Goal: Information Seeking & Learning: Learn about a topic

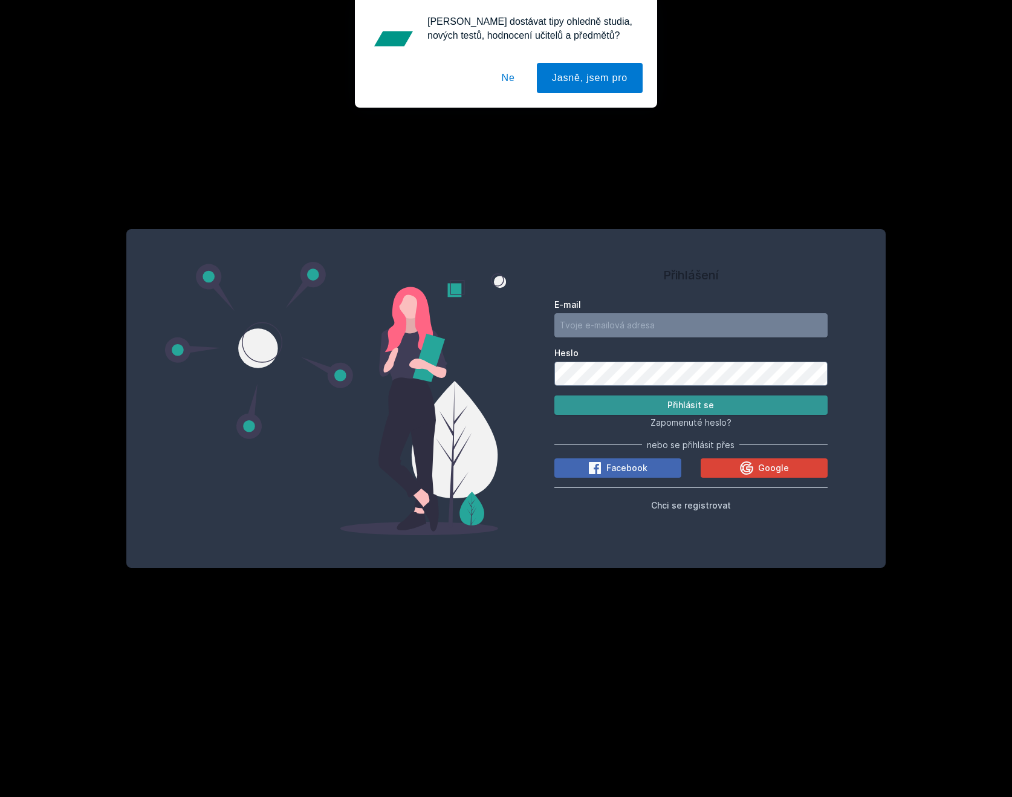
type input "[PERSON_NAME][EMAIL_ADDRESS][DOMAIN_NAME]"
click at [682, 409] on button "Přihlásit se" at bounding box center [690, 404] width 273 height 19
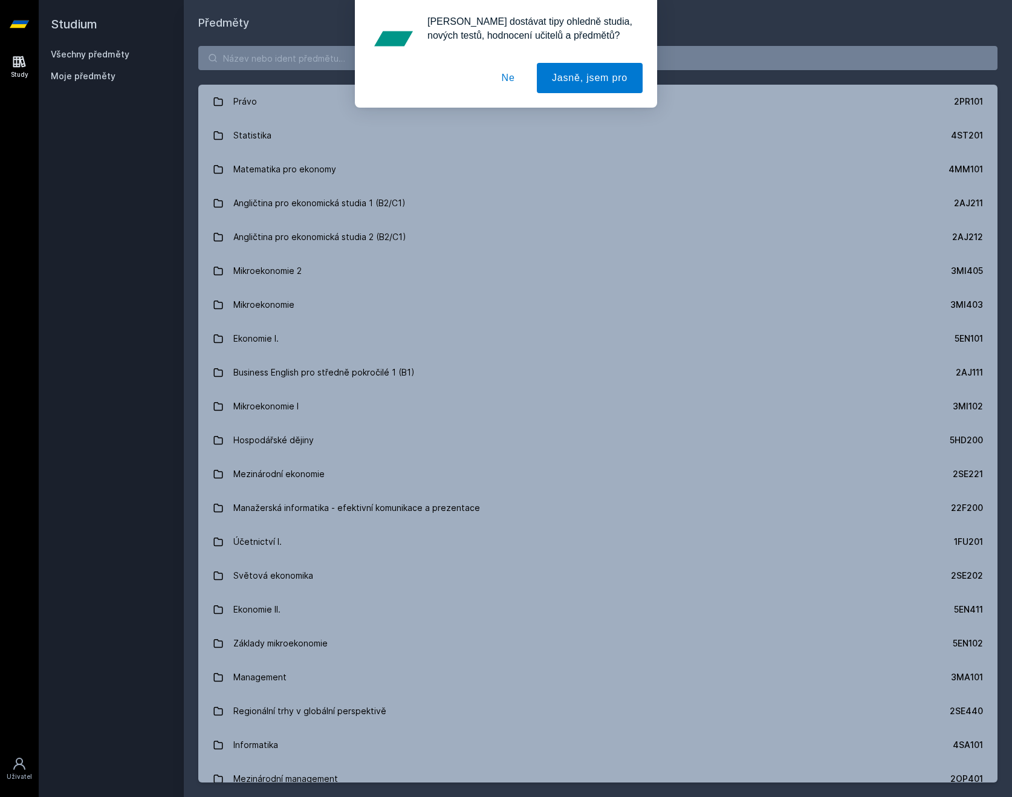
click at [306, 50] on div "[PERSON_NAME] dostávat tipy ohledně studia, nových testů, hodnocení učitelů a p…" at bounding box center [506, 54] width 1012 height 108
click at [311, 56] on div "[PERSON_NAME] dostávat tipy ohledně studia, nových testů, hodnocení učitelů a p…" at bounding box center [506, 54] width 1012 height 108
click at [507, 88] on button "Ne" at bounding box center [508, 78] width 44 height 30
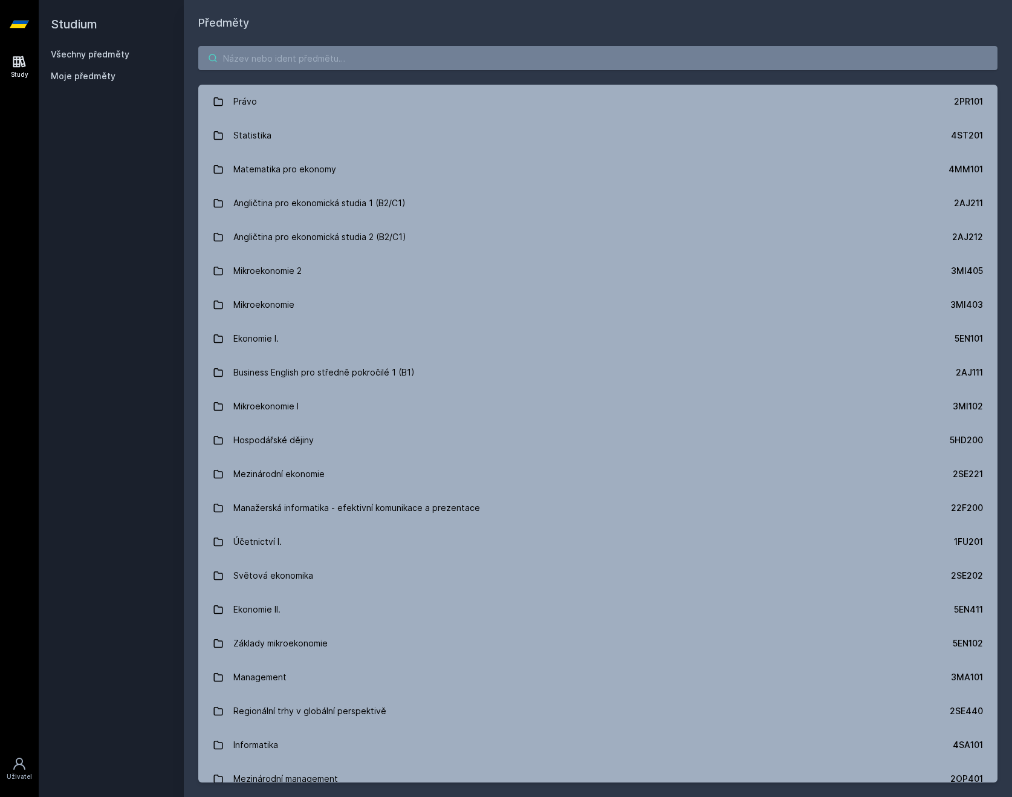
click at [477, 54] on input "search" at bounding box center [597, 58] width 799 height 24
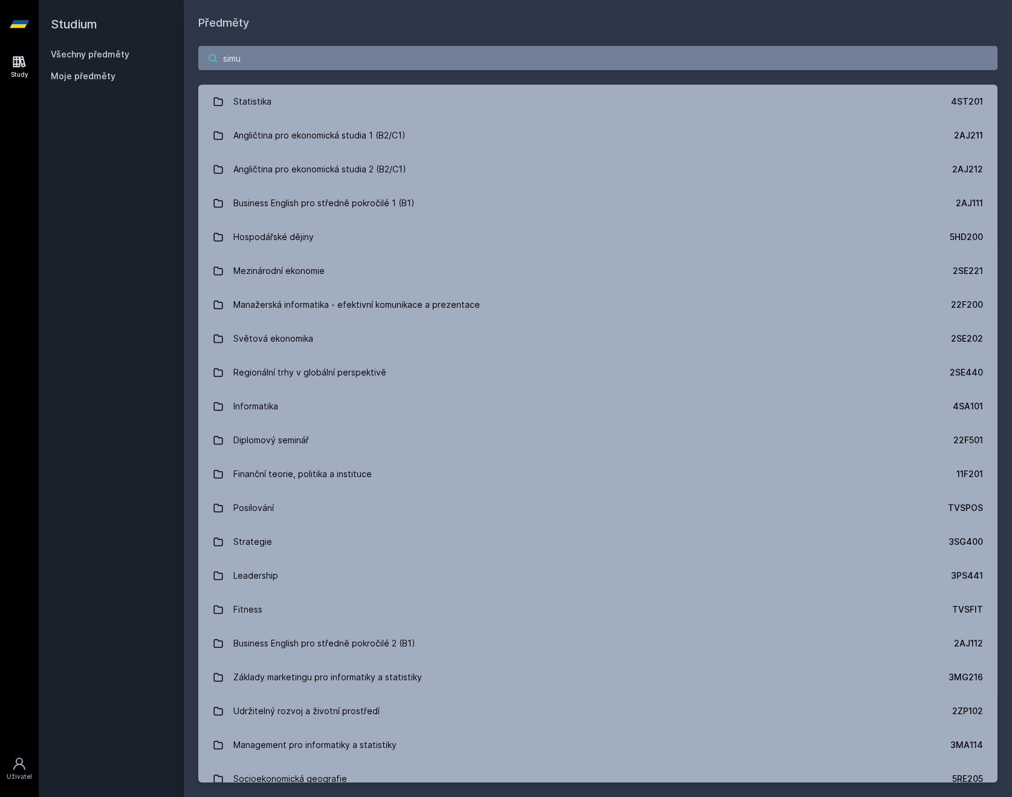
type input "simu"
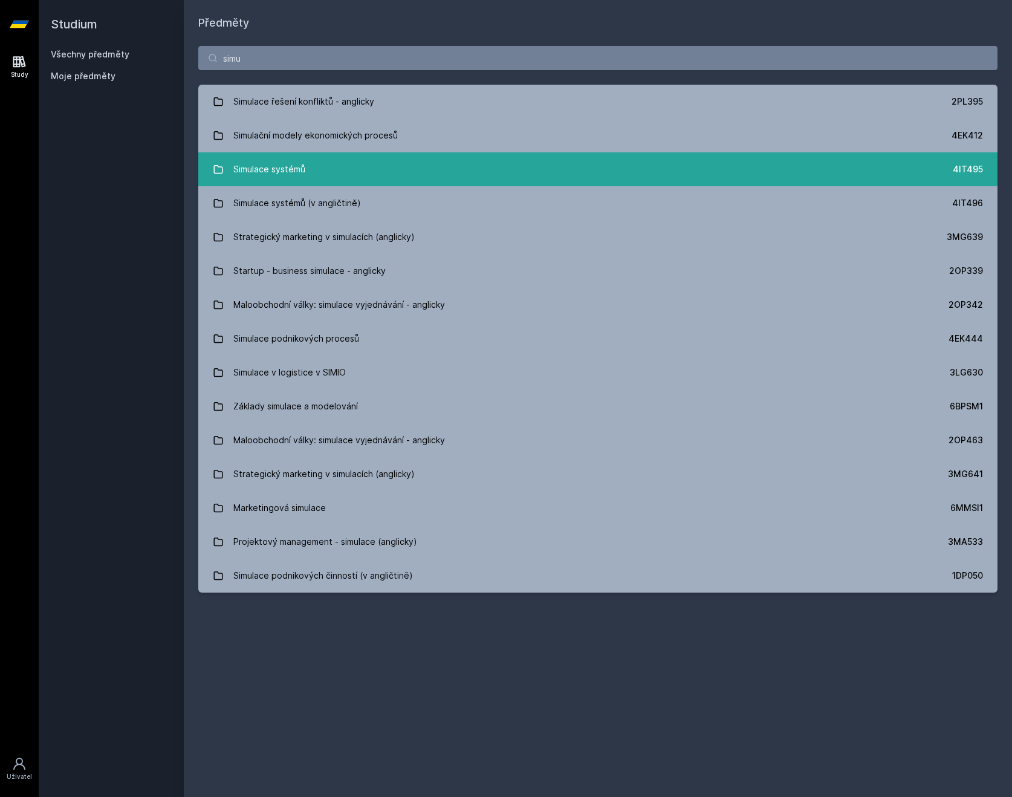
click at [326, 173] on link "Simulace systémů 4IT495" at bounding box center [597, 169] width 799 height 34
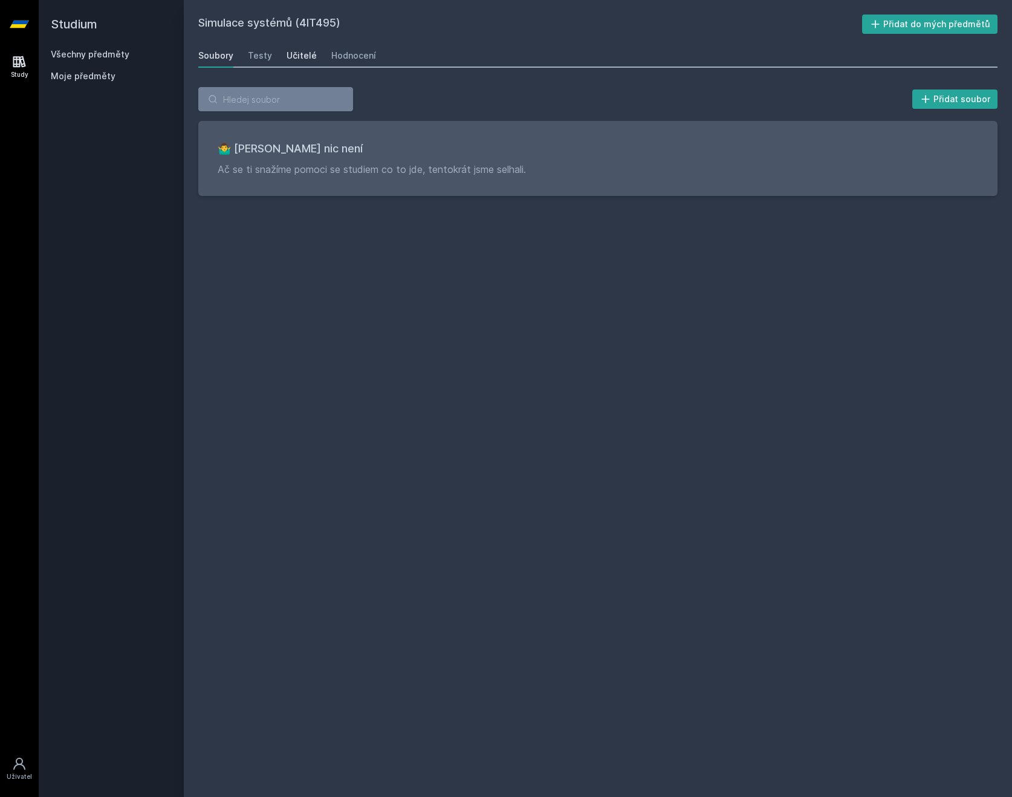
click at [289, 56] on div "Učitelé" at bounding box center [301, 56] width 30 height 12
click at [332, 56] on div "Hodnocení" at bounding box center [353, 56] width 45 height 12
